Goal: Task Accomplishment & Management: Manage account settings

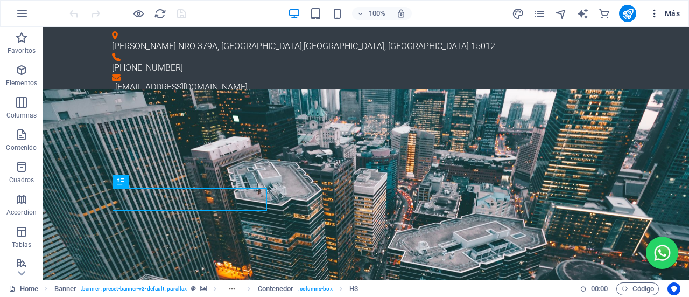
click at [654, 20] on button "Más" at bounding box center [664, 13] width 39 height 17
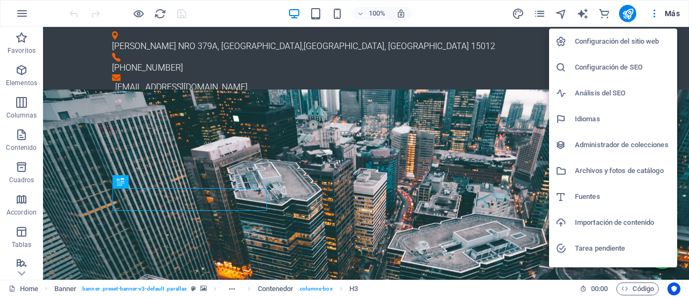
click at [640, 41] on h6 "Configuración del sitio web" at bounding box center [623, 41] width 96 height 13
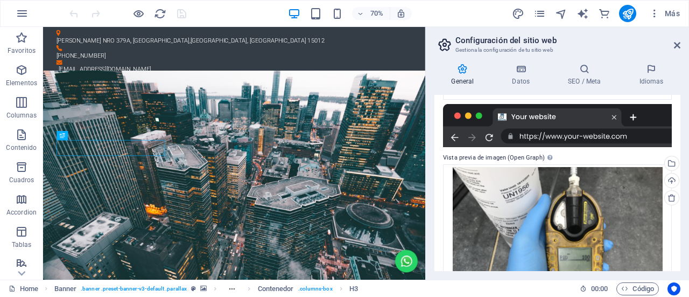
scroll to position [301, 0]
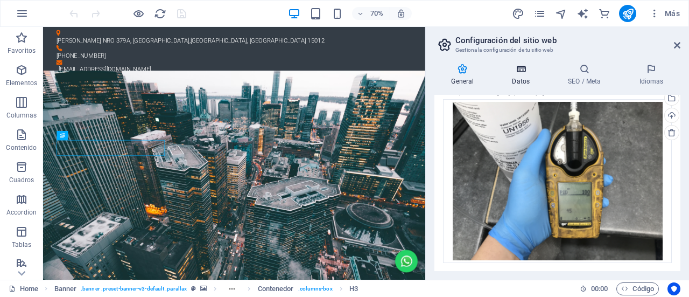
click at [527, 83] on h4 "Datos" at bounding box center [523, 75] width 56 height 23
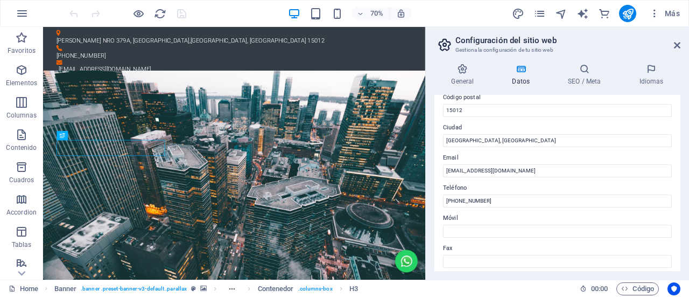
scroll to position [156, 0]
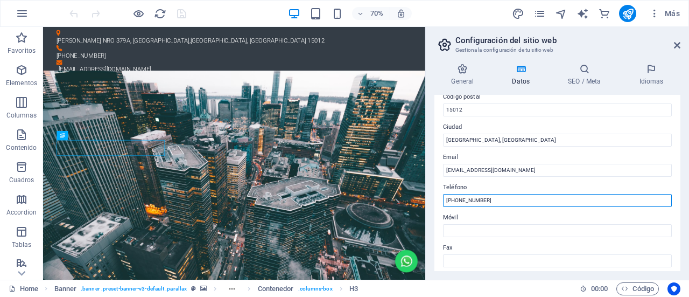
click at [504, 203] on input "+51 991656932" at bounding box center [557, 200] width 229 height 13
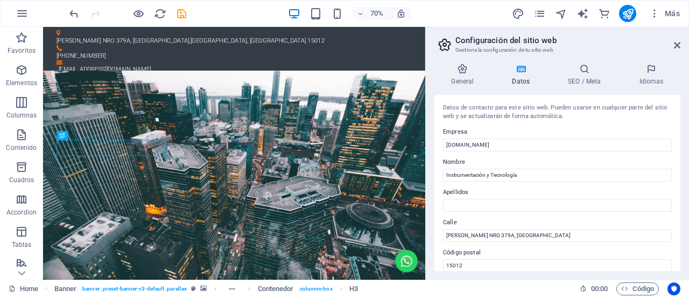
type input "[PHONE_NUMBER]"
click at [680, 43] on aside "Configuración del sitio web Gestiona la configuración de tu sitio web General D…" at bounding box center [557, 153] width 264 height 252
click at [678, 43] on icon at bounding box center [677, 45] width 6 height 9
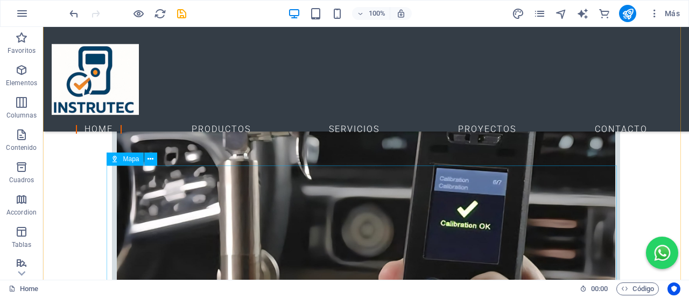
scroll to position [1326, 0]
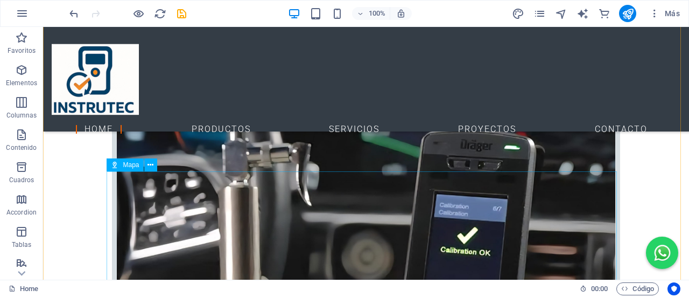
select select "2"
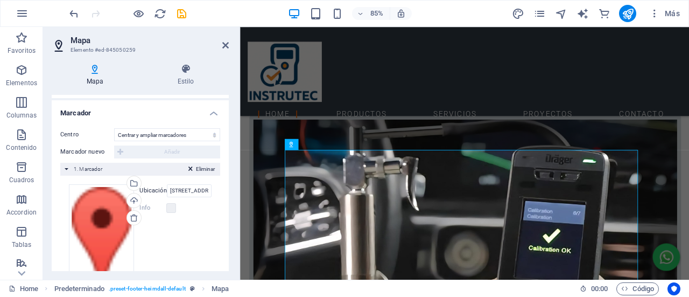
scroll to position [204, 0]
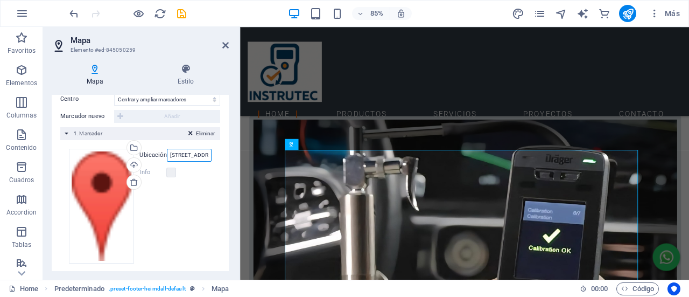
click at [179, 153] on input "Calle Los Telares 139, Ate, Lima" at bounding box center [189, 155] width 45 height 13
drag, startPoint x: 169, startPoint y: 154, endPoint x: 217, endPoint y: 154, distance: 47.9
click at [217, 154] on div "Arrastra archivos aquí, haz clic para escoger archivos o selecciona archivos de…" at bounding box center [140, 206] width 160 height 132
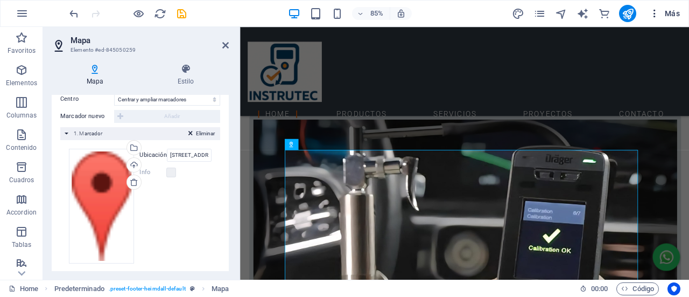
click at [653, 15] on icon "button" at bounding box center [654, 13] width 11 height 11
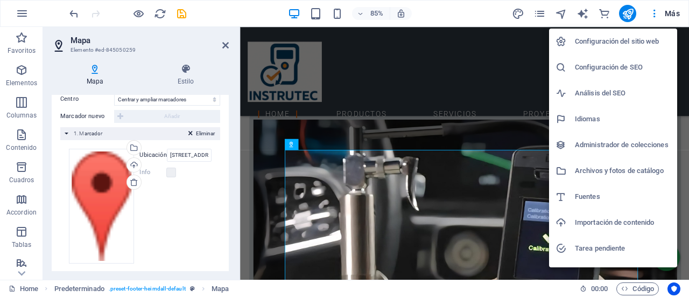
click at [626, 38] on h6 "Configuración del sitio web" at bounding box center [623, 41] width 96 height 13
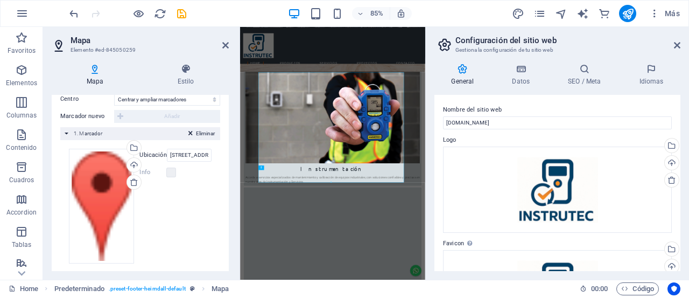
scroll to position [1340, 0]
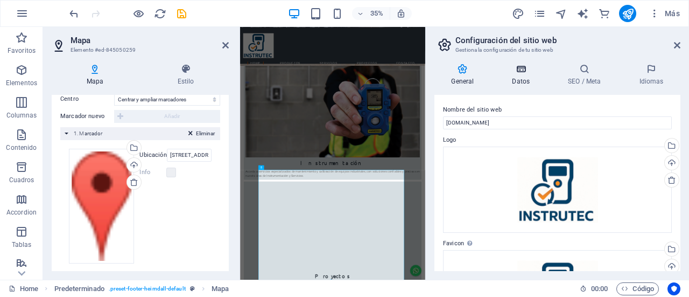
click at [523, 78] on h4 "Datos" at bounding box center [523, 75] width 56 height 23
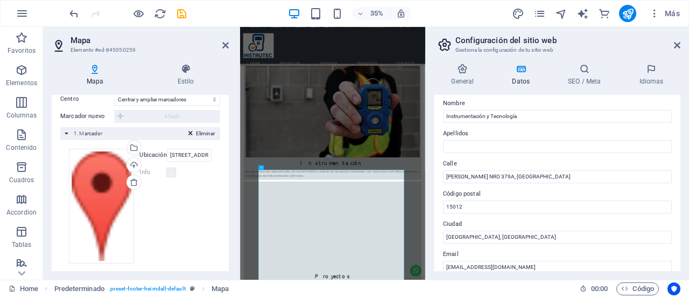
scroll to position [61, 0]
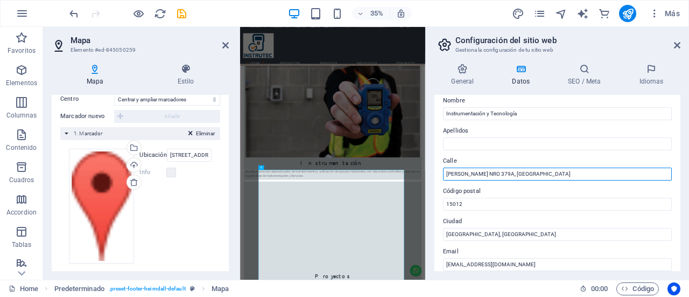
drag, startPoint x: 545, startPoint y: 173, endPoint x: 437, endPoint y: 177, distance: 108.2
click at [437, 177] on div "Datos de contacto para este sitio web. Pueden usarse en cualquier parte del sit…" at bounding box center [557, 183] width 246 height 176
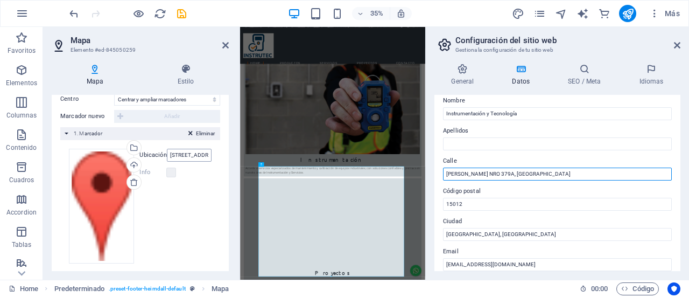
scroll to position [1350, 0]
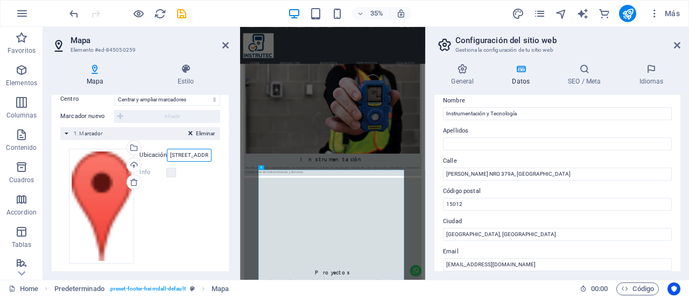
click at [188, 150] on input "Calle Los Telares 139, Ate, Lima" at bounding box center [189, 155] width 45 height 13
drag, startPoint x: 411, startPoint y: 182, endPoint x: 281, endPoint y: 407, distance: 260.1
click at [185, 153] on input "Calle Los Telares 139, Ate, Lima" at bounding box center [189, 155] width 45 height 13
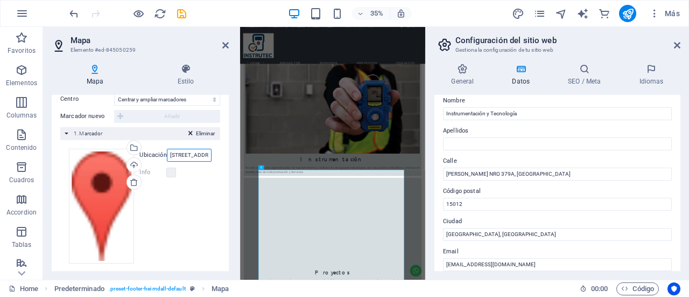
scroll to position [0, 40]
drag, startPoint x: 179, startPoint y: 153, endPoint x: 221, endPoint y: 153, distance: 42.5
click at [221, 153] on div "Centro No centrar Centrar marcadores Centrar y ampliar marcadores Marcador nuev…" at bounding box center [140, 182] width 177 height 196
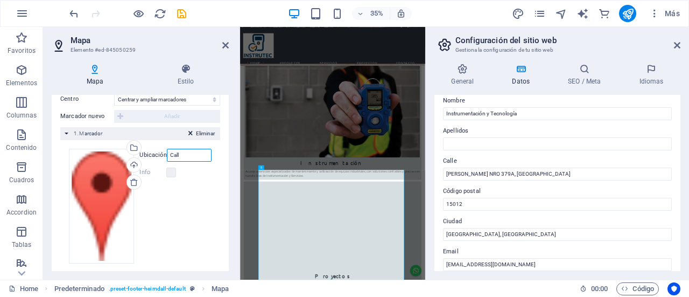
scroll to position [0, 0]
type input "C"
paste input "[PERSON_NAME] NRO 379A, [GEOGRAPHIC_DATA]"
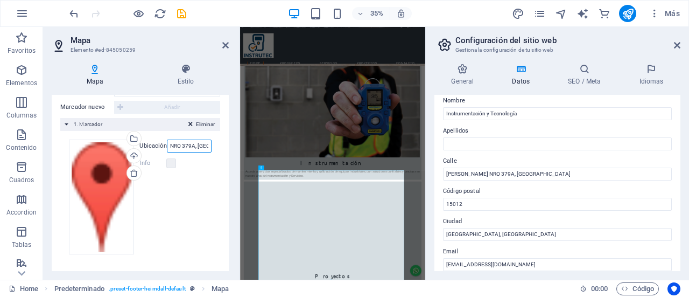
scroll to position [1340, 0]
type input "[PERSON_NAME] NRO 379A, [GEOGRAPHIC_DATA]"
click at [146, 120] on div "Eliminar 1. Marcador" at bounding box center [140, 124] width 160 height 13
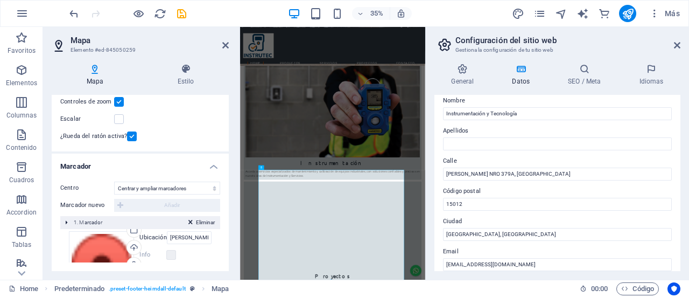
scroll to position [81, 0]
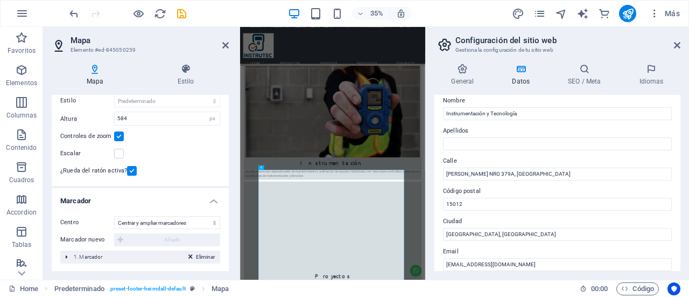
click at [680, 45] on aside "Configuración del sitio web Gestiona la configuración de tu sitio web General D…" at bounding box center [557, 153] width 264 height 252
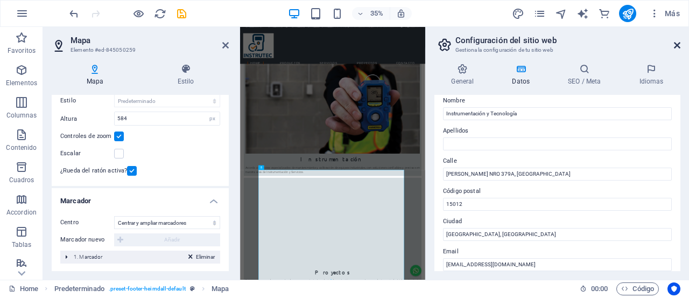
click at [679, 44] on icon at bounding box center [677, 45] width 6 height 9
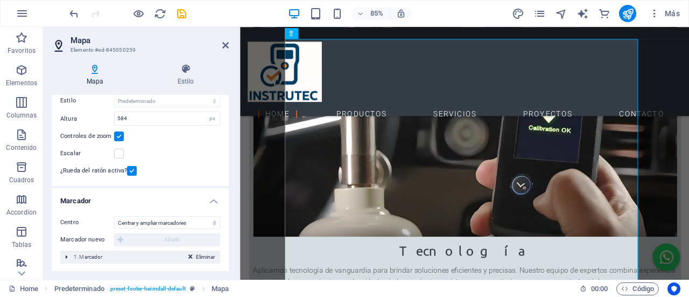
scroll to position [1496, 0]
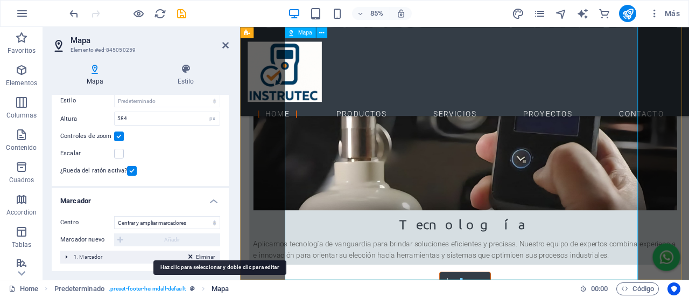
click at [216, 288] on span "Mapa" at bounding box center [220, 288] width 17 height 13
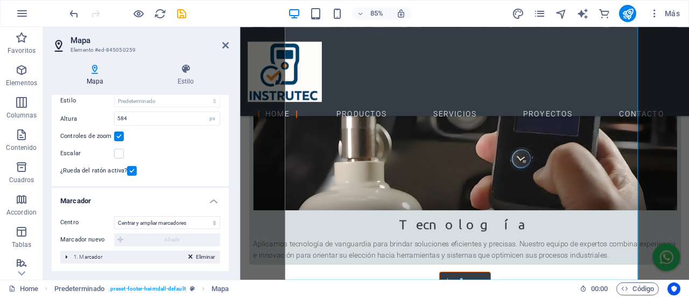
click at [221, 44] on h2 "Mapa" at bounding box center [150, 41] width 158 height 10
click at [225, 45] on icon at bounding box center [225, 45] width 6 height 9
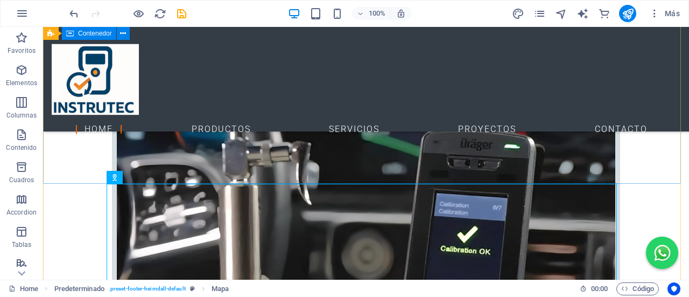
scroll to position [1325, 0]
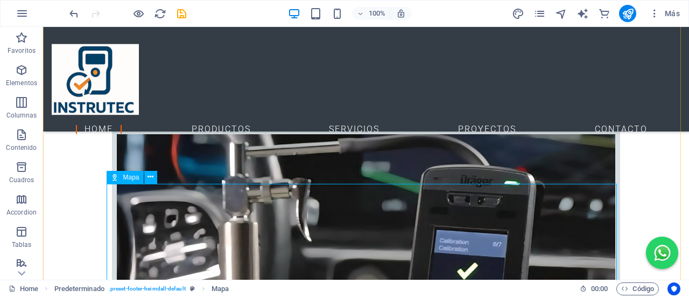
select select "2"
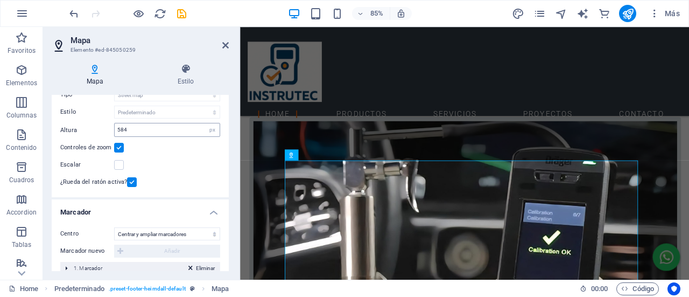
scroll to position [81, 0]
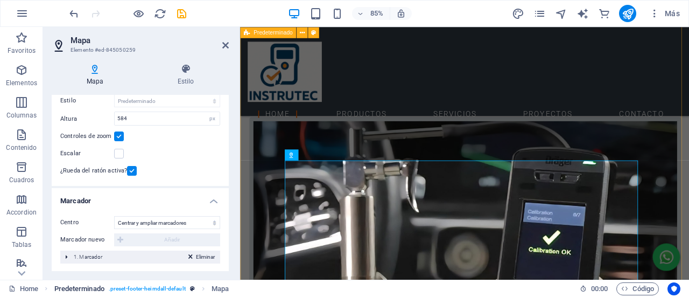
click at [158, 282] on span ". preset-footer-heimdall-default" at bounding box center [147, 288] width 77 height 13
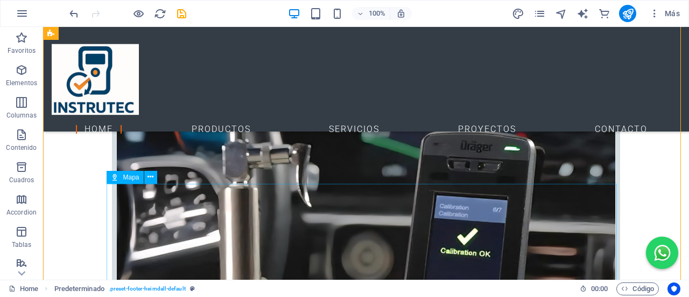
select select "2"
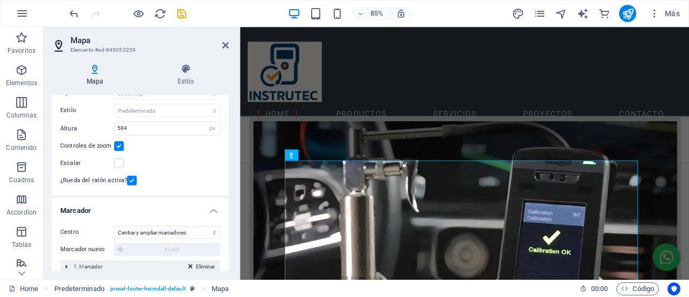
scroll to position [81, 0]
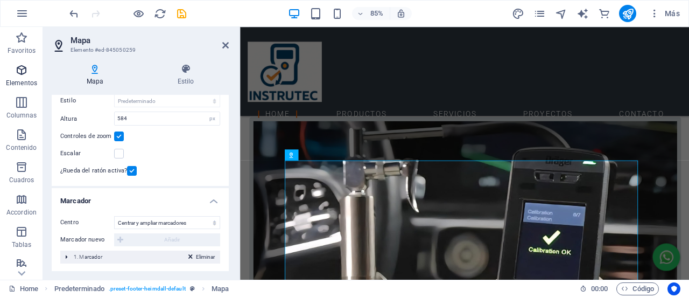
click at [24, 77] on span "Elementos" at bounding box center [21, 77] width 43 height 26
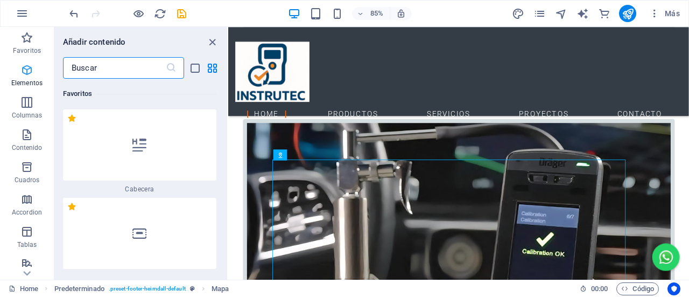
scroll to position [1325, 0]
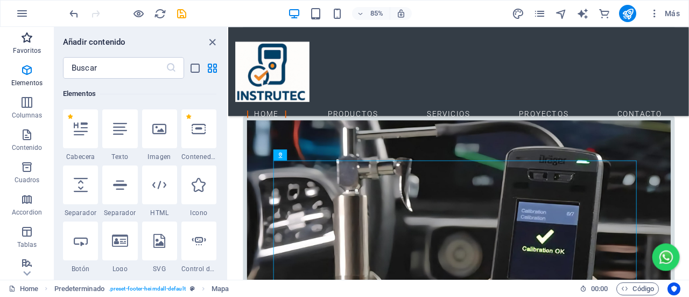
click at [26, 45] on span "Favoritos" at bounding box center [27, 44] width 54 height 26
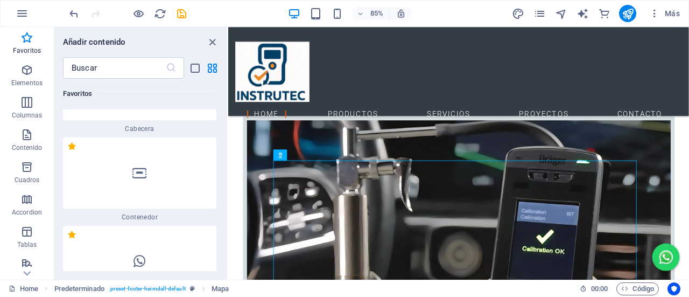
scroll to position [0, 0]
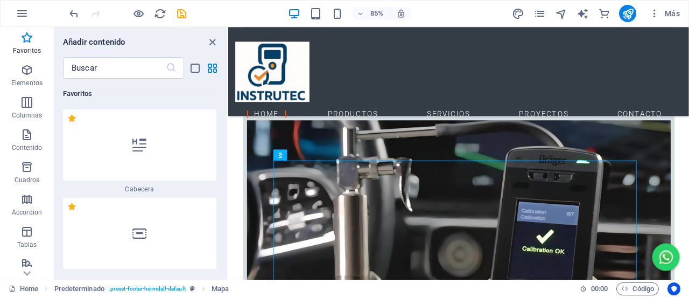
click at [205, 37] on div "Añadir contenido" at bounding box center [140, 42] width 173 height 13
click at [209, 40] on icon "close panel" at bounding box center [212, 42] width 12 height 12
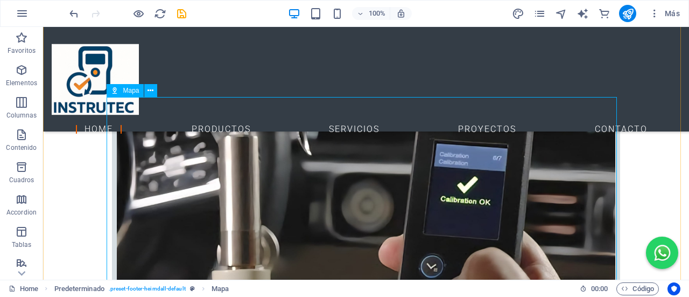
select select "2"
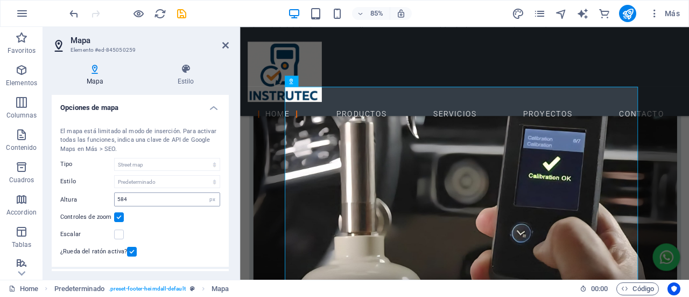
scroll to position [81, 0]
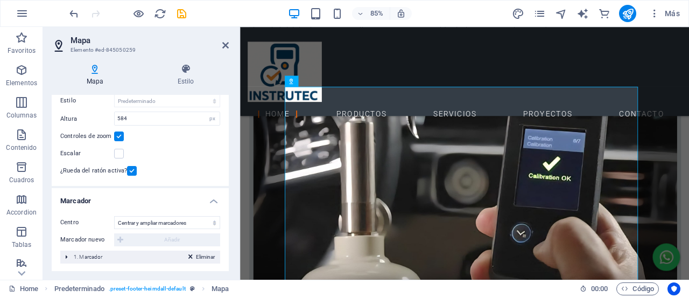
click at [150, 239] on div "Marcador nuevo Añadir" at bounding box center [140, 239] width 160 height 13
click at [138, 254] on div "Eliminar 1. Marcador" at bounding box center [140, 256] width 160 height 13
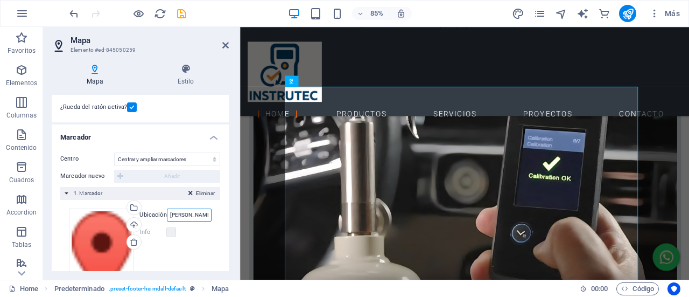
click at [179, 215] on input "[PERSON_NAME] NRO 379A, [GEOGRAPHIC_DATA]" at bounding box center [189, 214] width 45 height 13
drag, startPoint x: 189, startPoint y: 212, endPoint x: 231, endPoint y: 213, distance: 41.5
click at [231, 213] on div "Mapa Estilo Opciones de mapa Centro del mapa El mapa está limitado al modo de i…" at bounding box center [140, 167] width 194 height 224
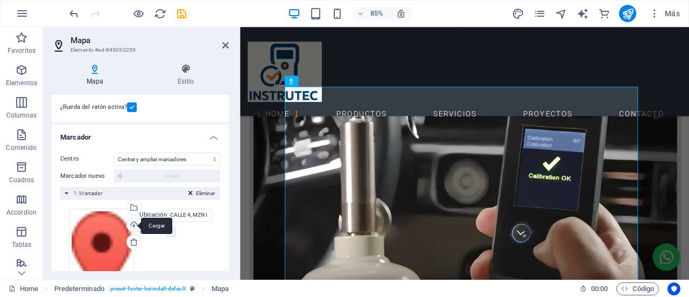
click at [137, 226] on div "Cargar" at bounding box center [133, 225] width 16 height 16
click at [175, 230] on label at bounding box center [171, 232] width 10 height 10
click at [192, 214] on input "CALLE 4, MZN I" at bounding box center [189, 214] width 45 height 13
click at [187, 215] on input "CALLE 4, MZN I" at bounding box center [189, 214] width 45 height 13
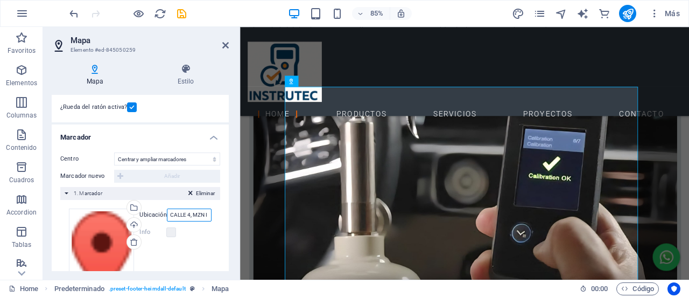
scroll to position [0, 1]
drag, startPoint x: 196, startPoint y: 215, endPoint x: 237, endPoint y: 212, distance: 41.0
click at [237, 212] on div "Mapa Estilo Opciones de mapa Centro del mapa El mapa está limitado al modo de i…" at bounding box center [140, 167] width 194 height 224
type input "C"
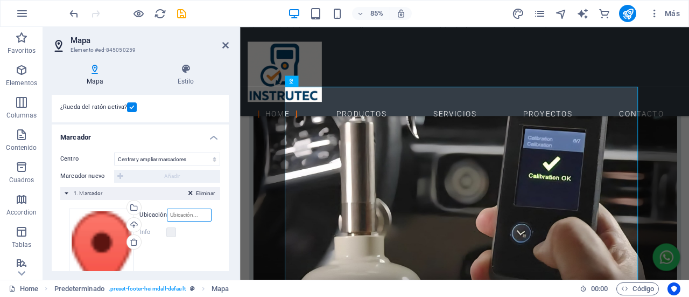
paste input "[PERSON_NAME] NRO 379A, [GEOGRAPHIC_DATA]"
click at [199, 212] on input "[PERSON_NAME] NRO 379A, [GEOGRAPHIC_DATA]" at bounding box center [189, 214] width 45 height 13
click at [184, 214] on input "CALLE JORGE BASADRE, URB LA MERCED, ATE" at bounding box center [189, 214] width 45 height 13
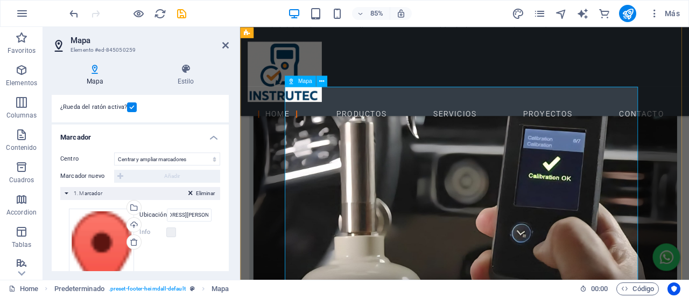
scroll to position [0, 0]
click at [185, 215] on input "CALLE JORGE BASADRE 201, URB LA MERCED, ATE" at bounding box center [189, 214] width 45 height 13
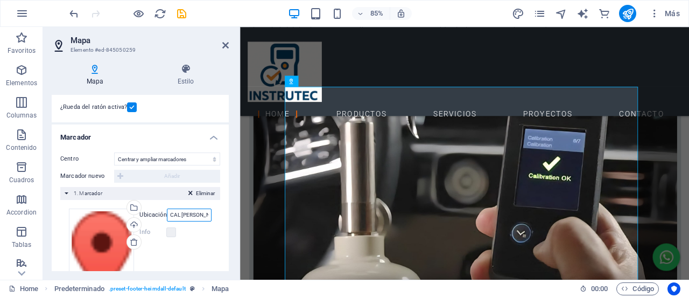
click at [186, 214] on input "CAL JORGE BASADRE 201, URB LA MERCED, ATE" at bounding box center [189, 214] width 45 height 13
type input "CAL JORGE BASADRE 379A, URB LA MERCED, ATE"
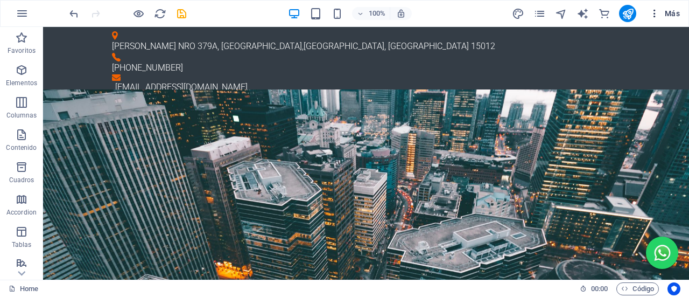
click at [652, 10] on icon "button" at bounding box center [654, 13] width 11 height 11
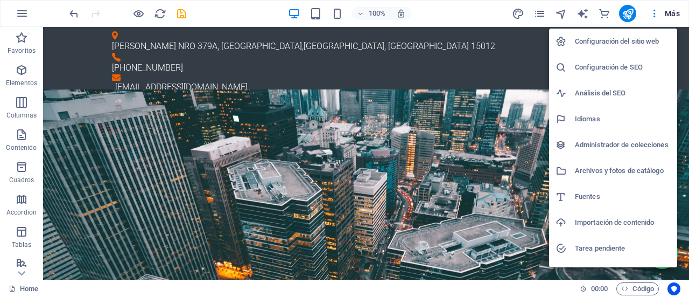
click at [628, 15] on div at bounding box center [344, 148] width 689 height 297
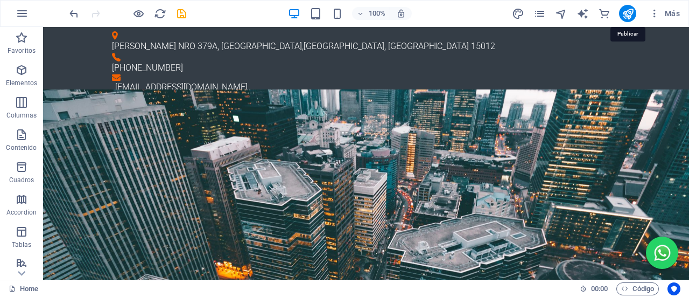
click at [628, 15] on icon "publish" at bounding box center [628, 14] width 12 height 12
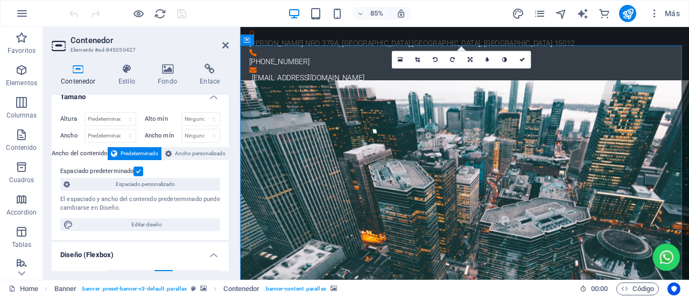
scroll to position [9, 0]
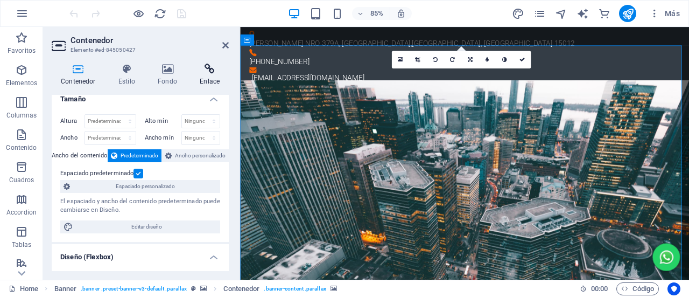
click at [208, 78] on h4 "Enlace" at bounding box center [210, 75] width 38 height 23
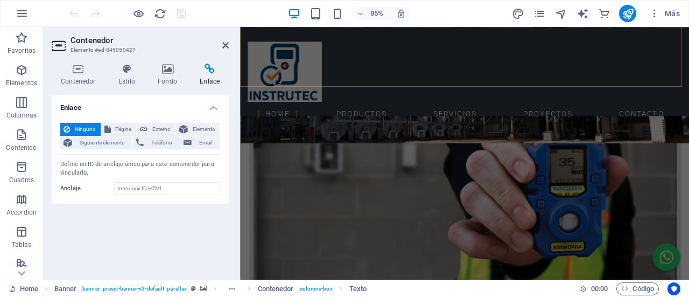
scroll to position [713, 0]
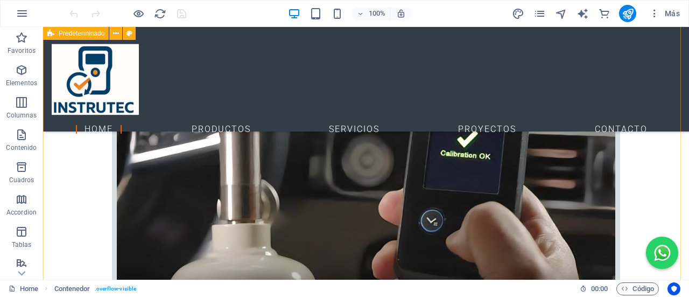
scroll to position [1424, 0]
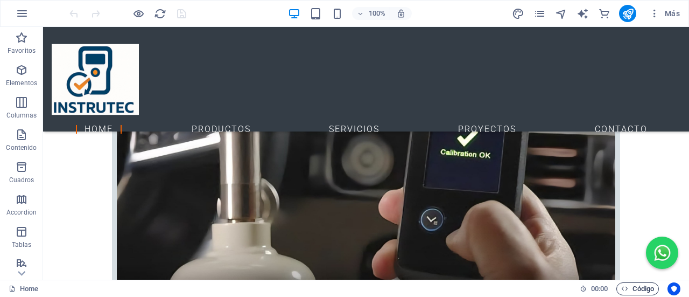
click at [645, 285] on span "Código" at bounding box center [637, 288] width 33 height 13
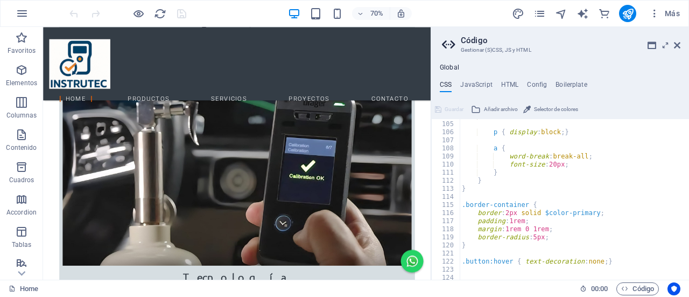
scroll to position [838, 0]
click at [517, 85] on h4 "HTML" at bounding box center [510, 87] width 18 height 12
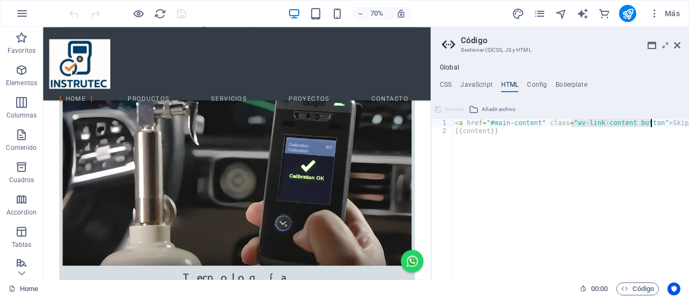
drag, startPoint x: 571, startPoint y: 123, endPoint x: 651, endPoint y: 125, distance: 80.2
click at [651, 125] on div "< a href = "#main-content" class = "wv-link-content button" > Skip to main cont…" at bounding box center [598, 203] width 291 height 168
click at [642, 129] on div "< a href = "#main-content" class = "wv-link-content button" > Skip to main cont…" at bounding box center [598, 203] width 291 height 168
type textarea "{{content}}"
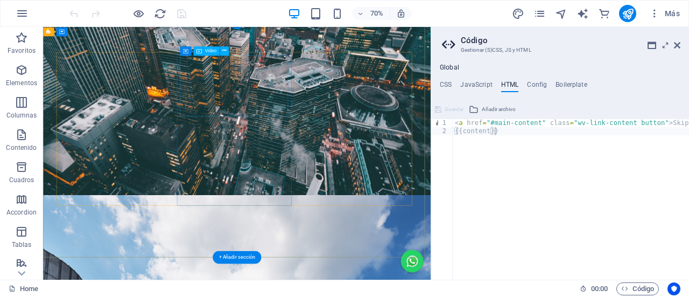
scroll to position [0, 0]
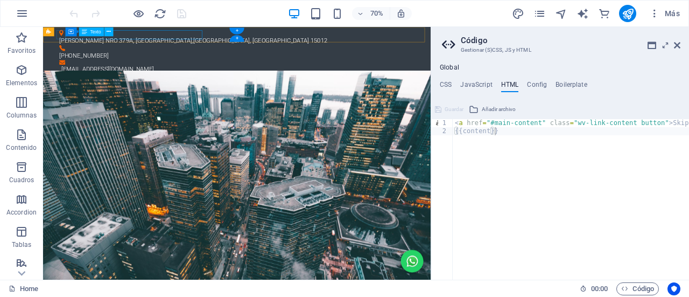
click at [250, 41] on div "[PERSON_NAME][STREET_ADDRESS]" at bounding box center [315, 46] width 499 height 13
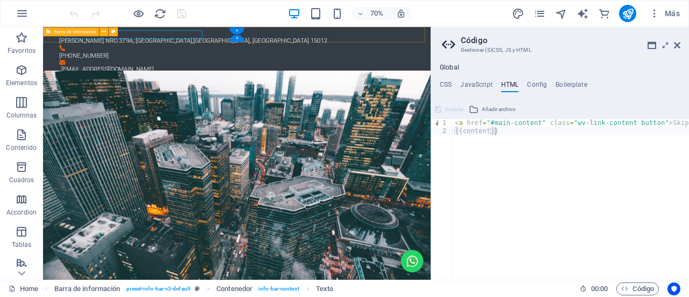
click at [293, 38] on div "[PERSON_NAME][STREET_ADDRESS] [PHONE_NUMBER] [EMAIL_ADDRESS][DOMAIN_NAME]" at bounding box center [320, 62] width 554 height 71
click at [107, 29] on button at bounding box center [104, 31] width 9 height 9
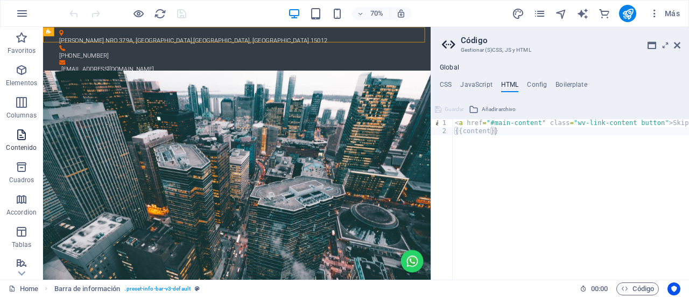
click at [18, 137] on icon "button" at bounding box center [21, 134] width 13 height 13
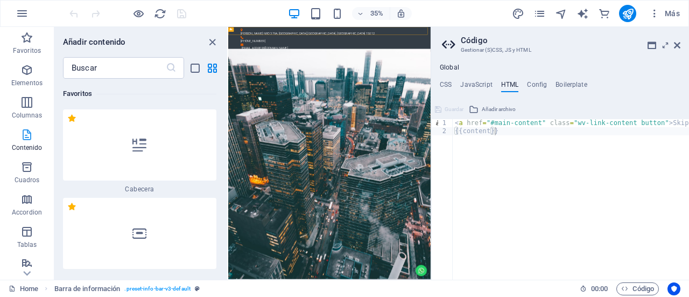
click at [18, 137] on span "Contenido" at bounding box center [27, 141] width 54 height 26
click at [26, 87] on span "Elementos" at bounding box center [27, 77] width 54 height 26
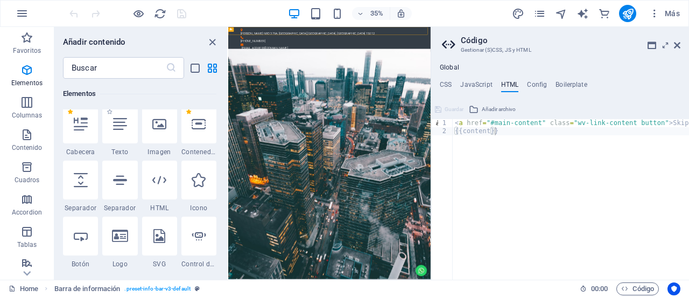
scroll to position [299, 0]
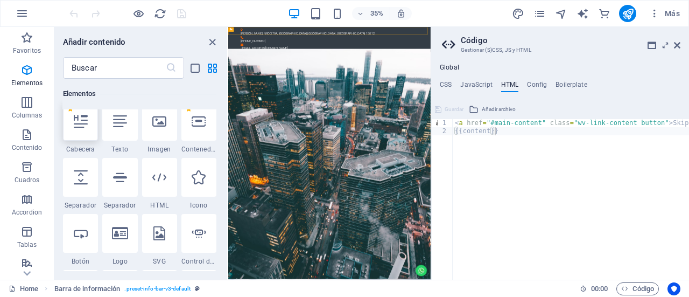
click at [87, 135] on div at bounding box center [80, 121] width 35 height 39
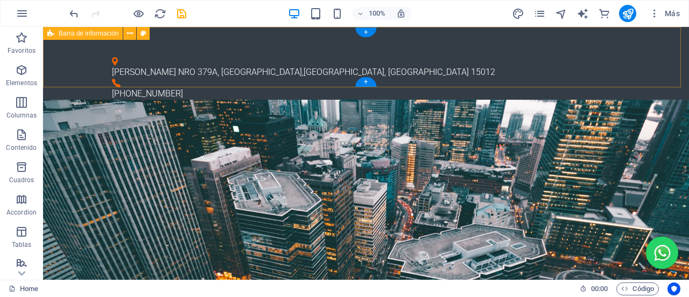
click at [447, 32] on div "Nueva [STREET_ADDRESS][PERSON_NAME] [PHONE_NUMBER] [EMAIL_ADDRESS][DOMAIN_NAME]" at bounding box center [366, 75] width 646 height 97
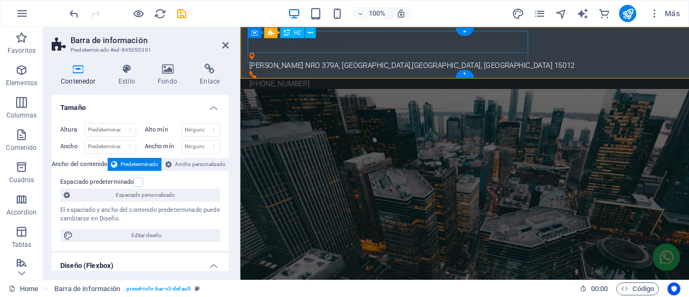
click at [483, 33] on div "Nueva cabecera" at bounding box center [499, 44] width 499 height 26
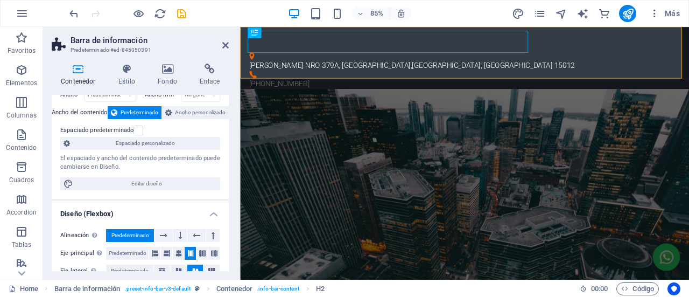
scroll to position [0, 0]
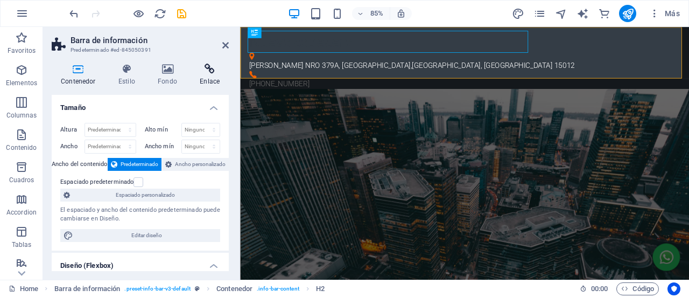
click at [198, 79] on h4 "Enlace" at bounding box center [210, 75] width 38 height 23
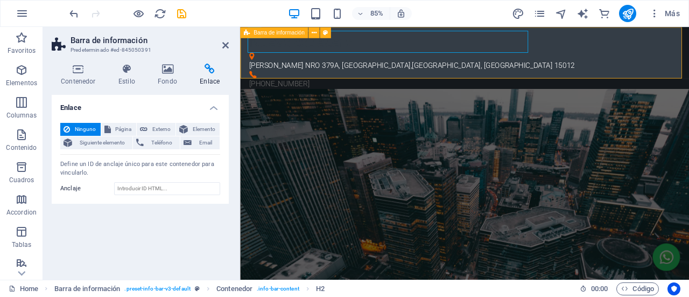
click at [646, 60] on div "Nueva [STREET_ADDRESS][PERSON_NAME] [PHONE_NUMBER] [EMAIL_ADDRESS][DOMAIN_NAME]" at bounding box center [504, 75] width 528 height 97
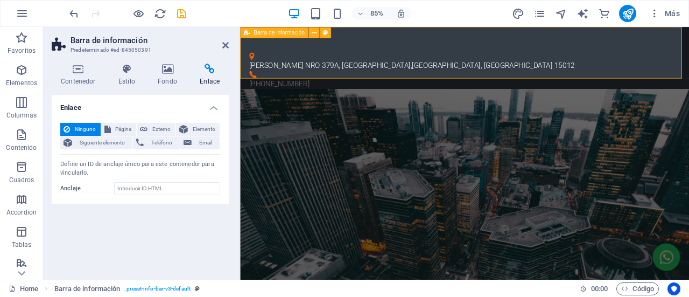
click at [646, 60] on div "Nueva [STREET_ADDRESS][PERSON_NAME] [PHONE_NUMBER] [EMAIL_ADDRESS][DOMAIN_NAME]" at bounding box center [504, 75] width 528 height 97
click at [228, 46] on icon at bounding box center [225, 45] width 6 height 9
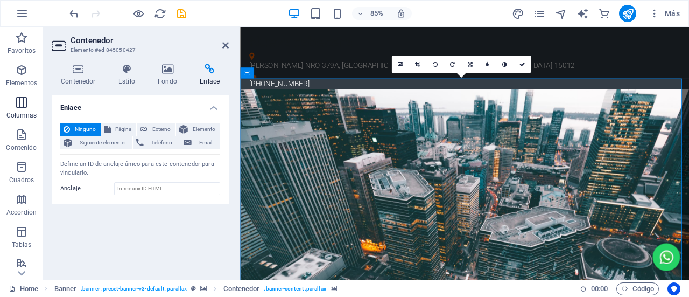
scroll to position [45, 0]
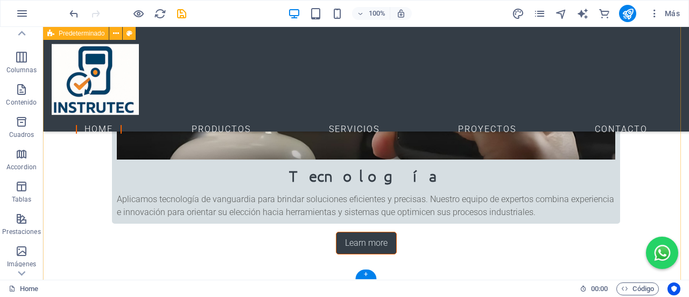
scroll to position [1572, 0]
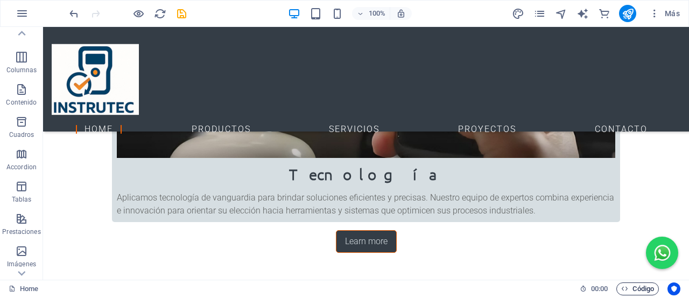
click at [628, 284] on span "Código" at bounding box center [637, 288] width 33 height 13
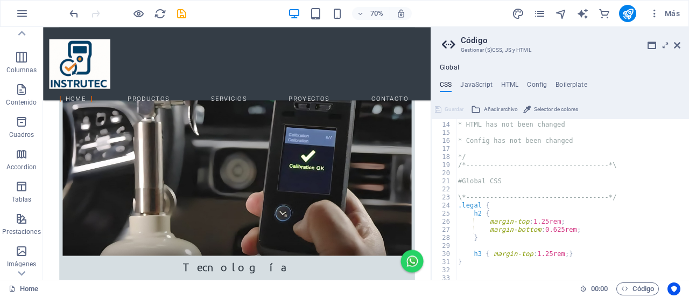
scroll to position [104, 0]
click at [396, 33] on div "Home PRODUCTOS SERVICIOS Proyectos Contacto" at bounding box center [320, 79] width 554 height 104
click at [336, 31] on div "Home PRODUCTOS SERVICIOS Proyectos Contacto" at bounding box center [320, 79] width 554 height 104
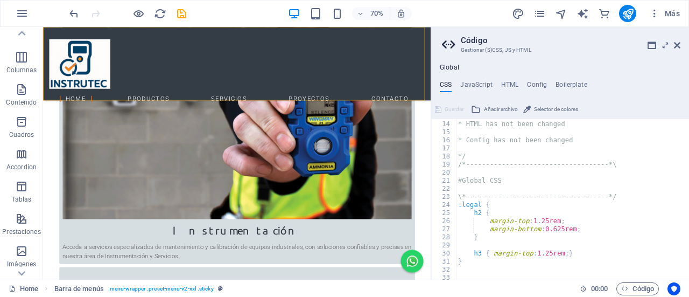
select select "px"
select select "header"
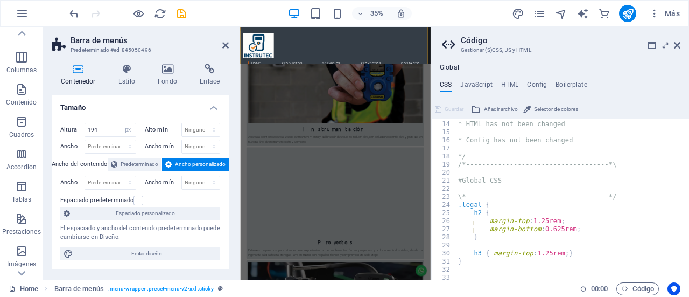
scroll to position [1380, 0]
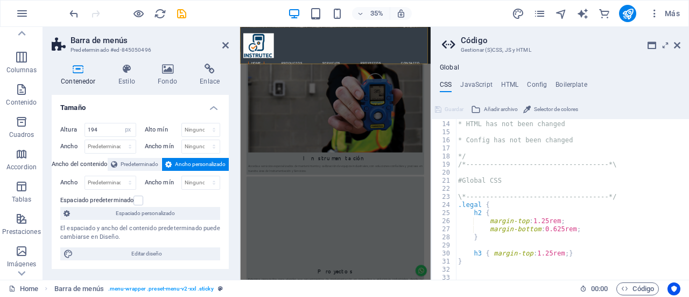
click at [401, 47] on div "Home PRODUCTOS SERVICIOS Proyectos Contacto" at bounding box center [512, 79] width 544 height 104
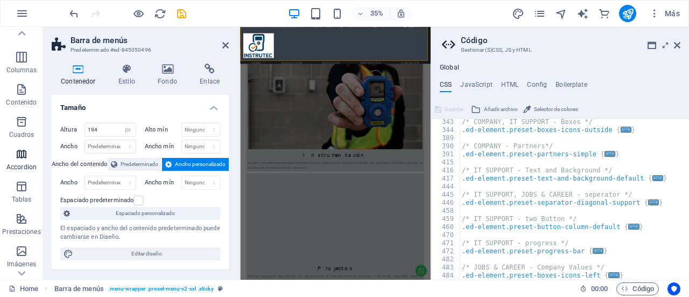
scroll to position [1391, 0]
click at [24, 39] on icon at bounding box center [21, 33] width 15 height 15
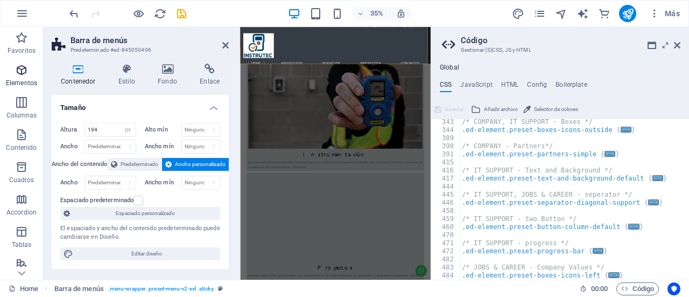
click at [19, 70] on icon "button" at bounding box center [21, 70] width 13 height 13
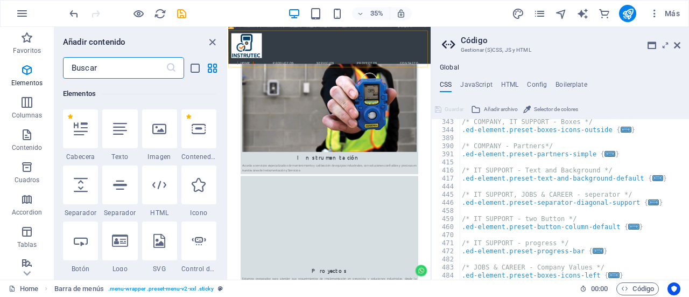
scroll to position [1380, 0]
click at [679, 45] on icon at bounding box center [677, 45] width 6 height 9
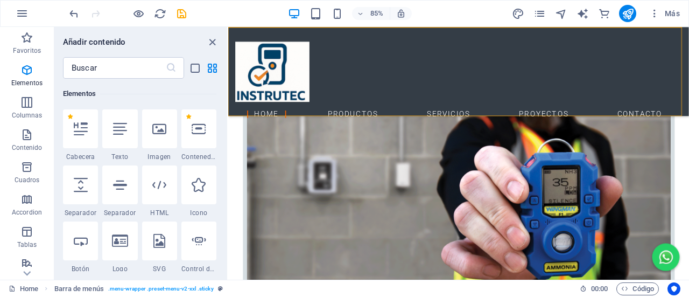
scroll to position [1527, 0]
